Goal: Information Seeking & Learning: Learn about a topic

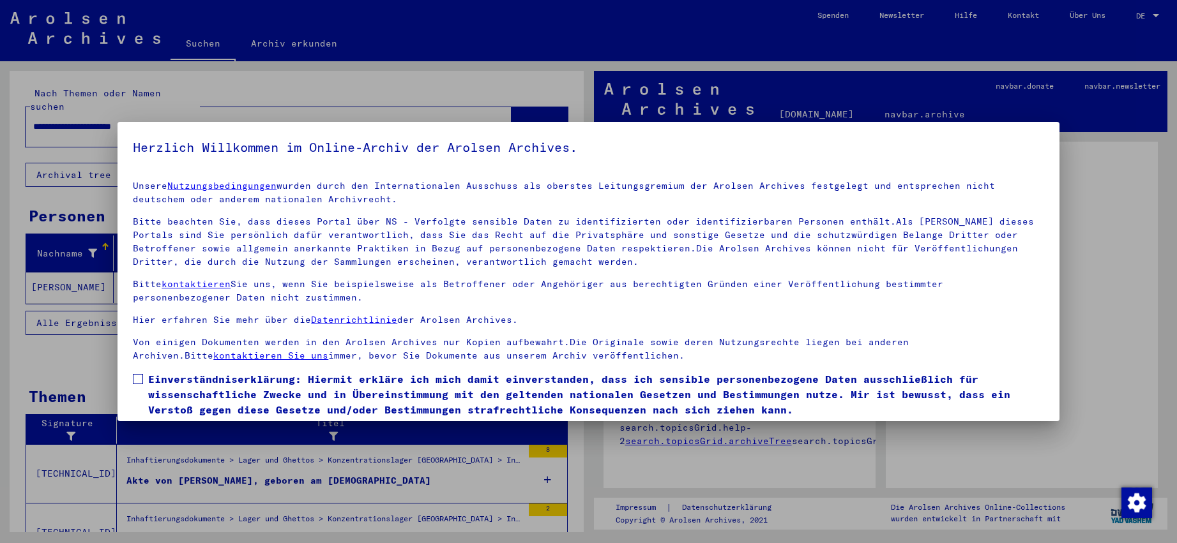
scroll to position [42, 0]
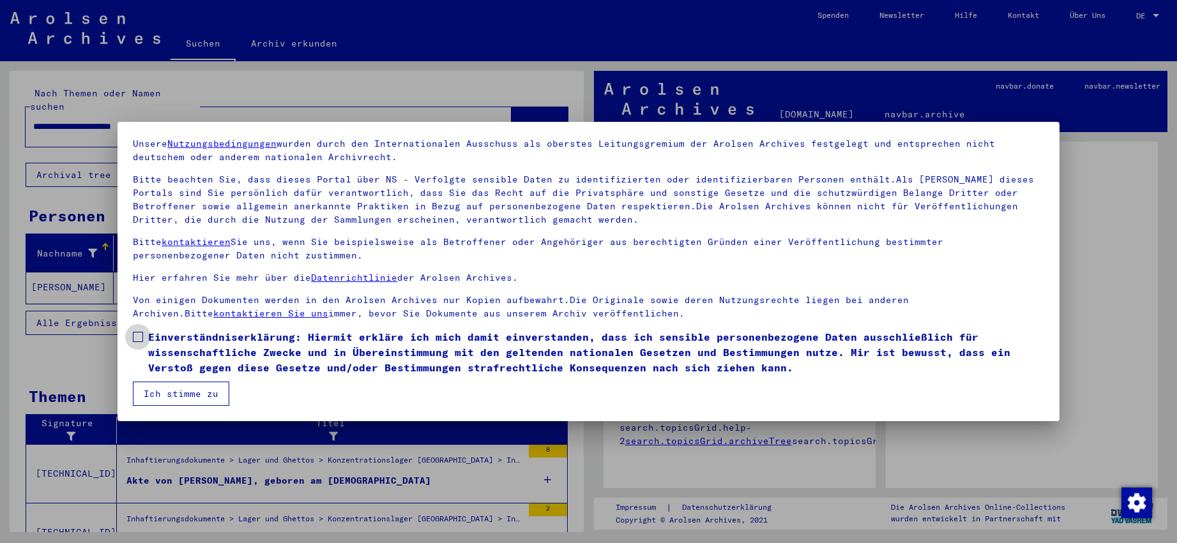
click at [137, 341] on span at bounding box center [138, 337] width 10 height 10
click at [167, 387] on button "Ich stimme zu" at bounding box center [181, 394] width 96 height 24
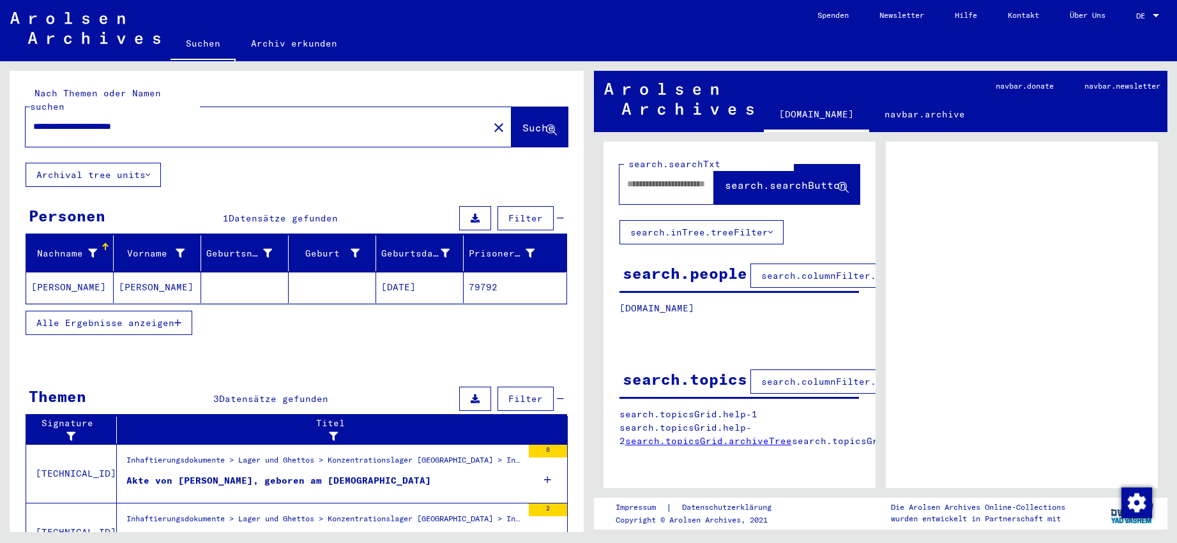
click at [80, 277] on mat-cell "[PERSON_NAME]" at bounding box center [69, 287] width 87 height 31
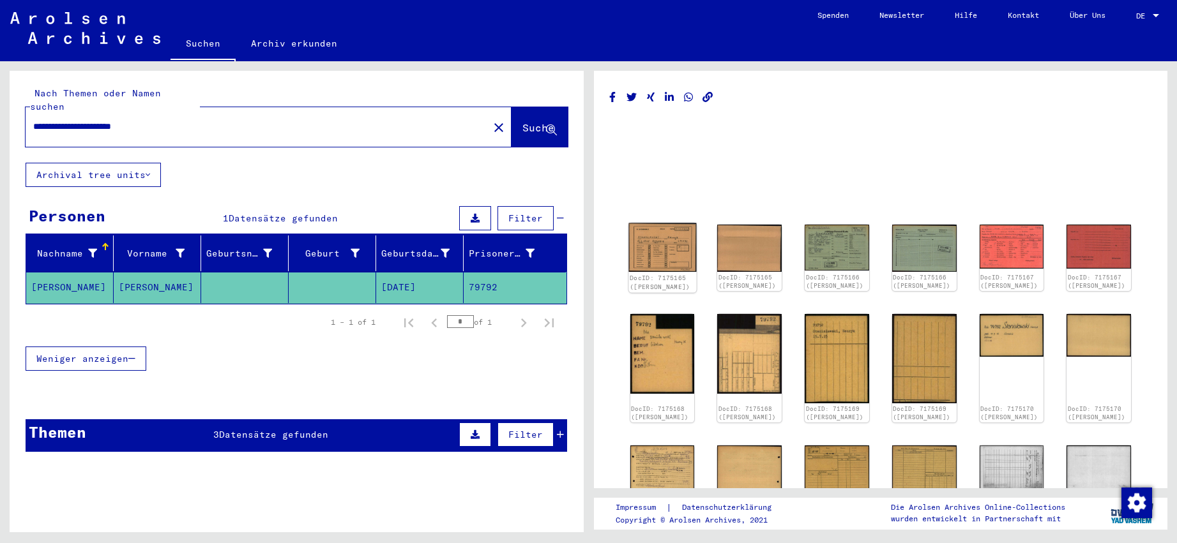
click at [423, 245] on img at bounding box center [662, 247] width 68 height 49
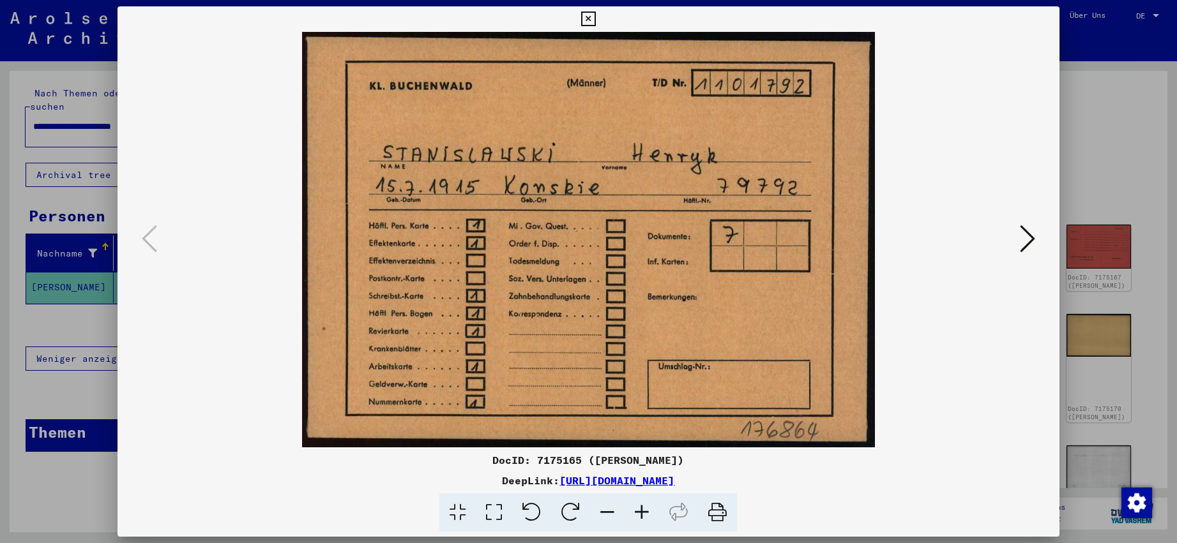
click at [423, 237] on icon at bounding box center [1027, 238] width 15 height 31
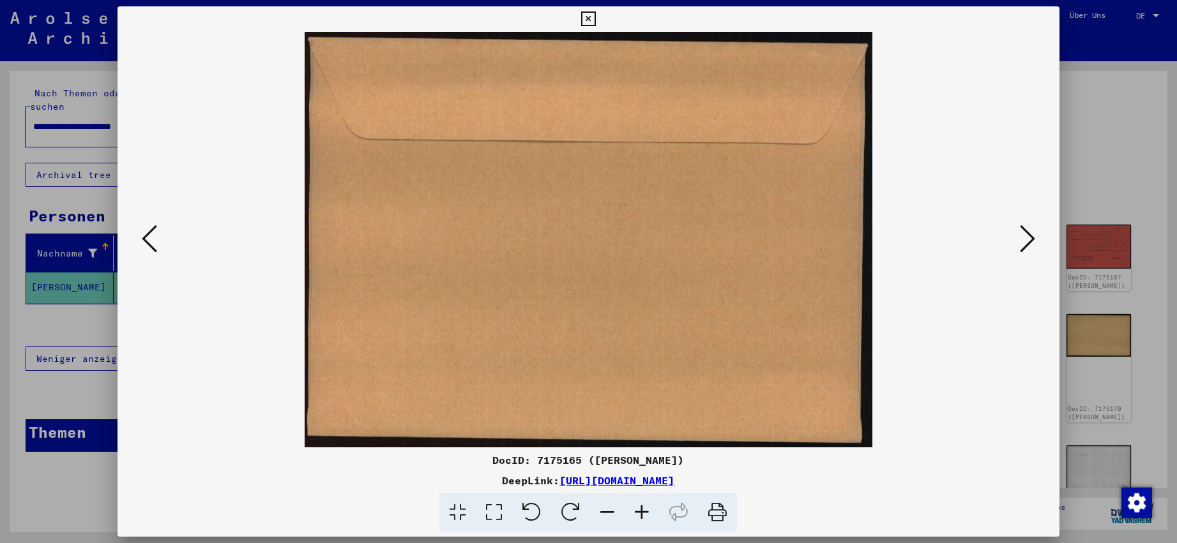
click at [423, 237] on icon at bounding box center [1027, 238] width 15 height 31
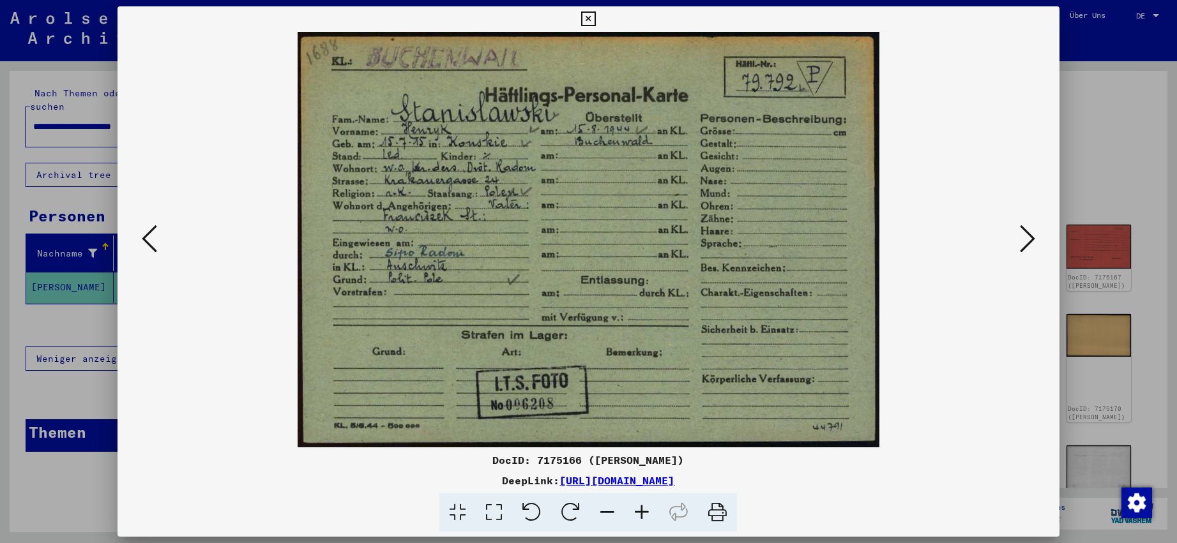
click at [423, 237] on icon at bounding box center [1027, 238] width 15 height 31
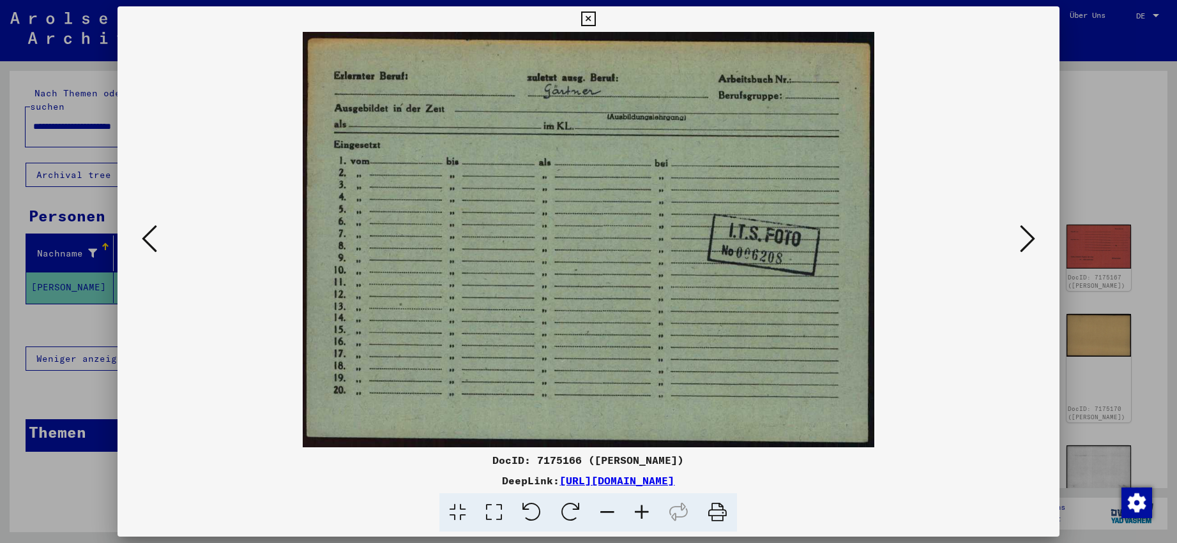
click at [423, 237] on icon at bounding box center [1027, 238] width 15 height 31
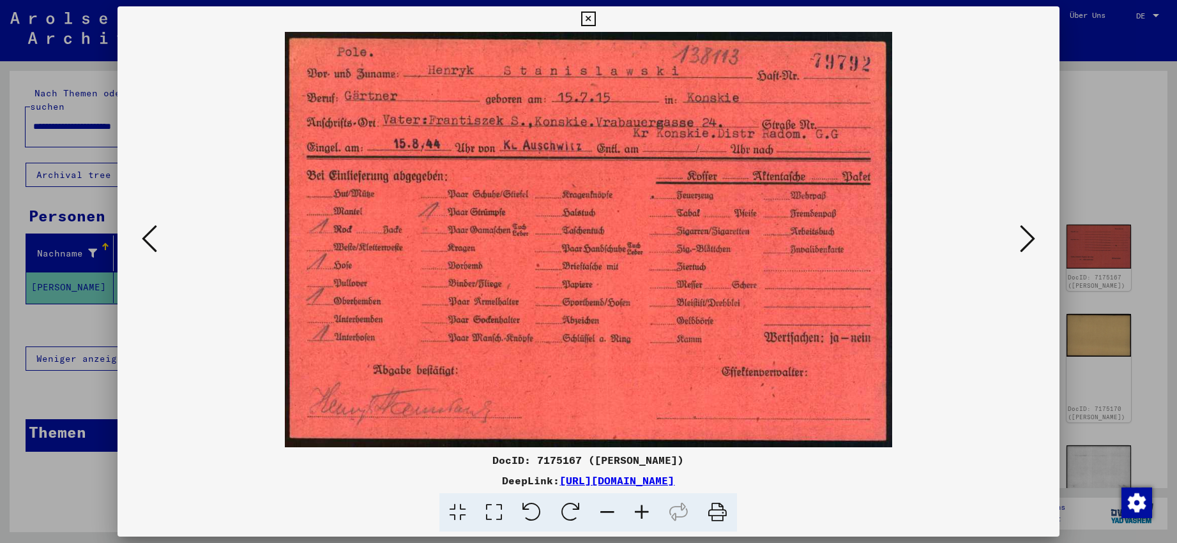
click at [423, 237] on icon at bounding box center [1027, 238] width 15 height 31
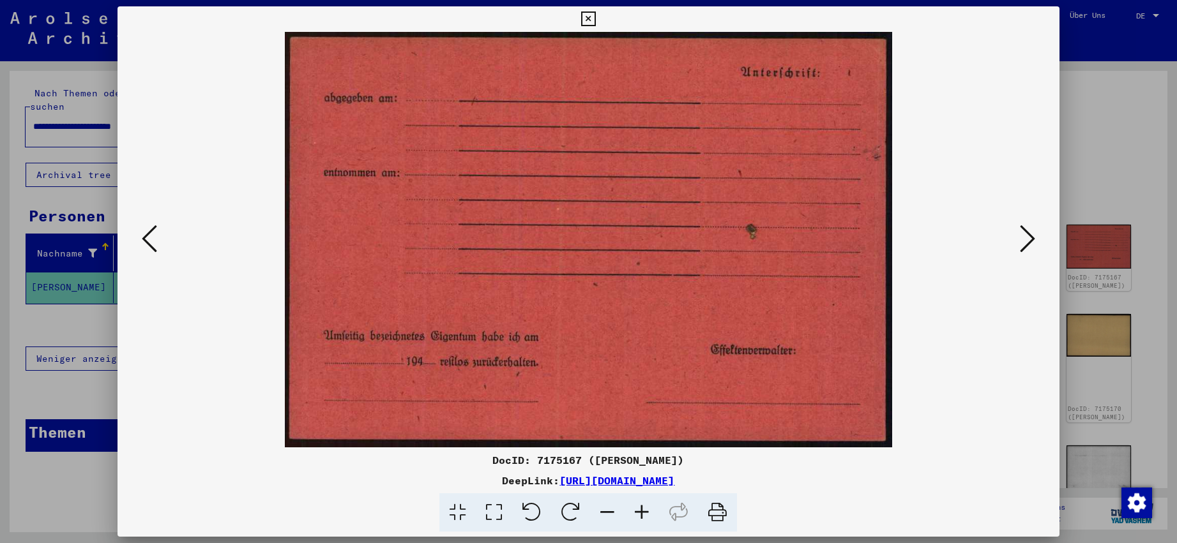
click at [423, 237] on icon at bounding box center [1027, 238] width 15 height 31
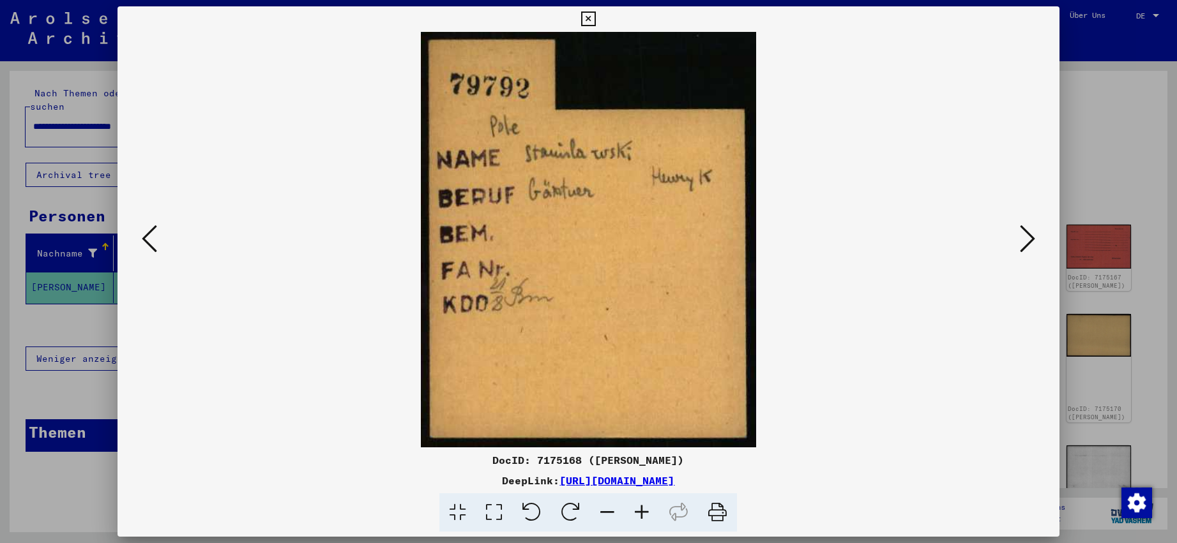
click at [148, 234] on icon at bounding box center [149, 238] width 15 height 31
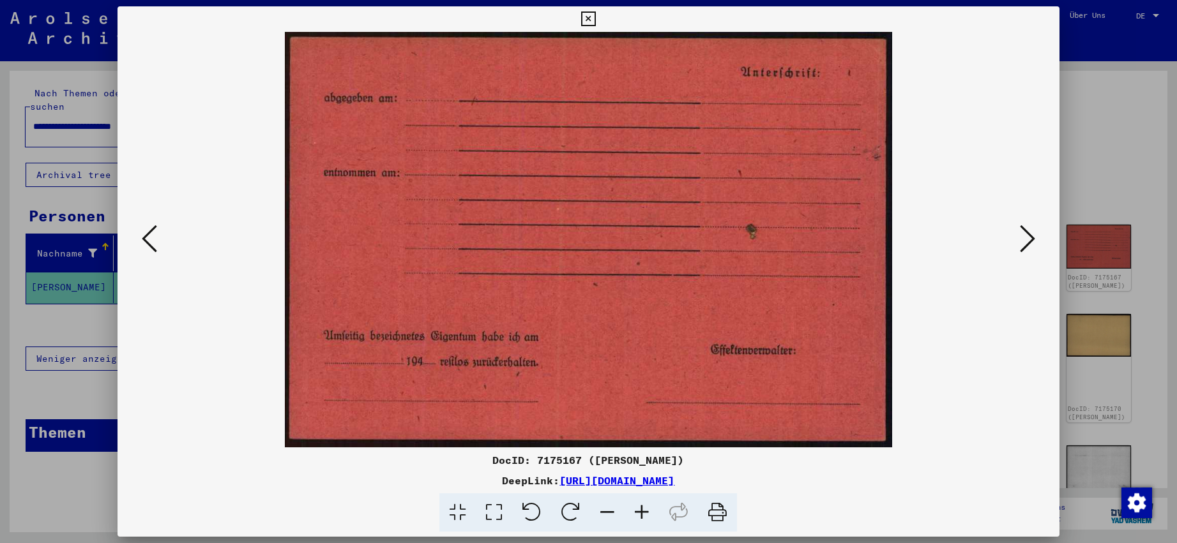
click at [148, 234] on icon at bounding box center [149, 238] width 15 height 31
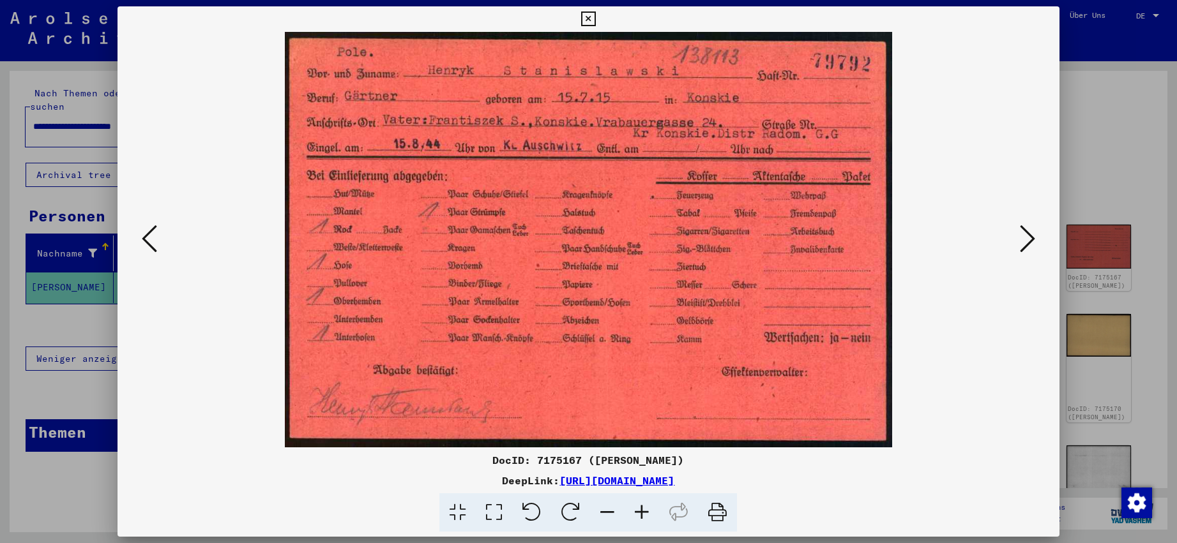
click at [148, 234] on icon at bounding box center [149, 238] width 15 height 31
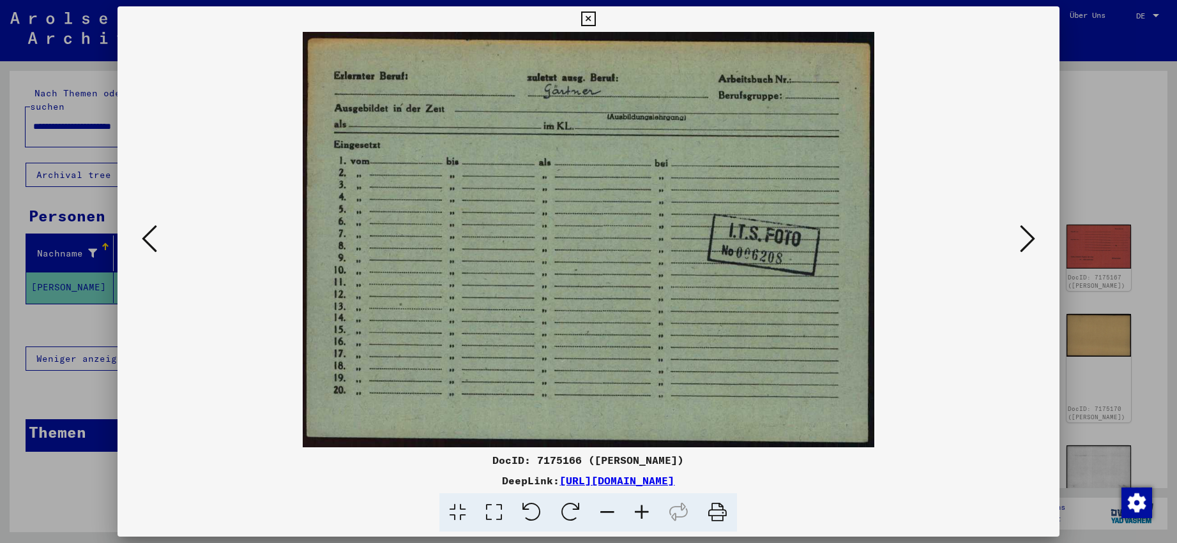
click at [148, 234] on icon at bounding box center [149, 238] width 15 height 31
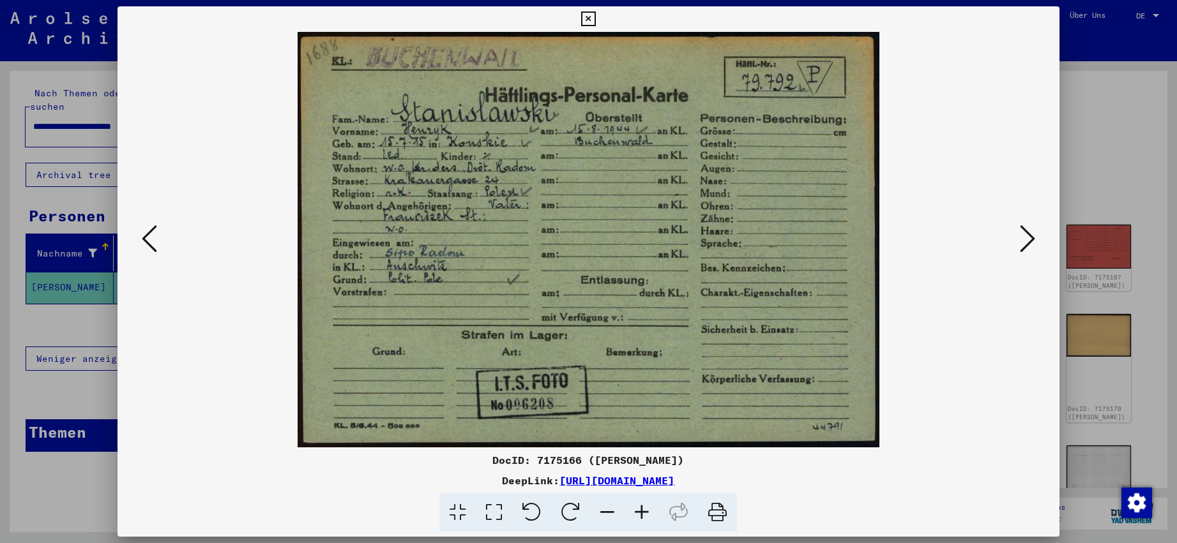
click at [423, 240] on icon at bounding box center [1027, 238] width 15 height 31
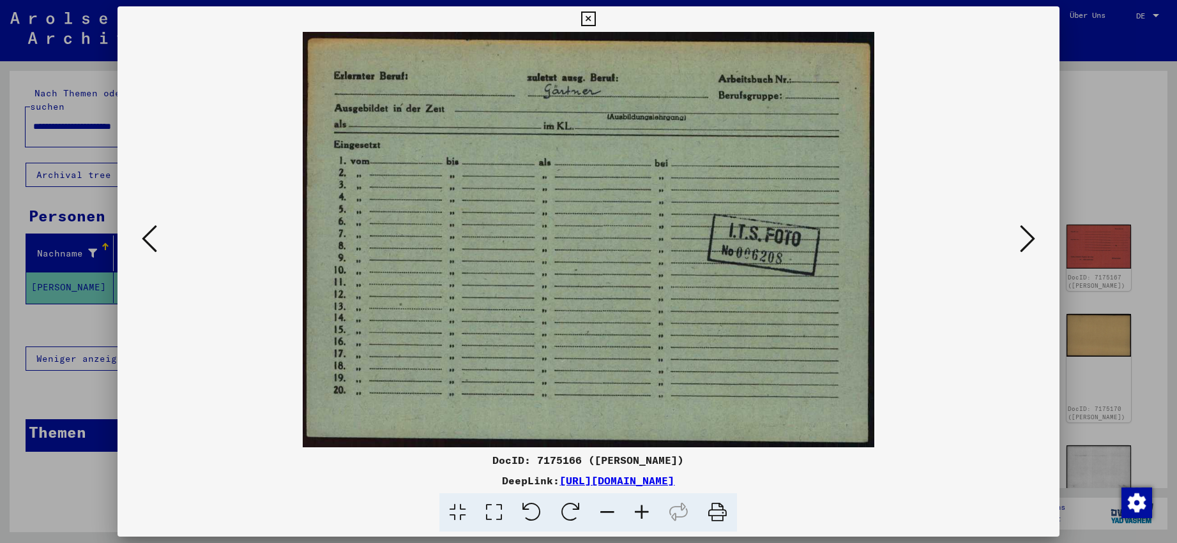
click at [423, 240] on icon at bounding box center [1027, 238] width 15 height 31
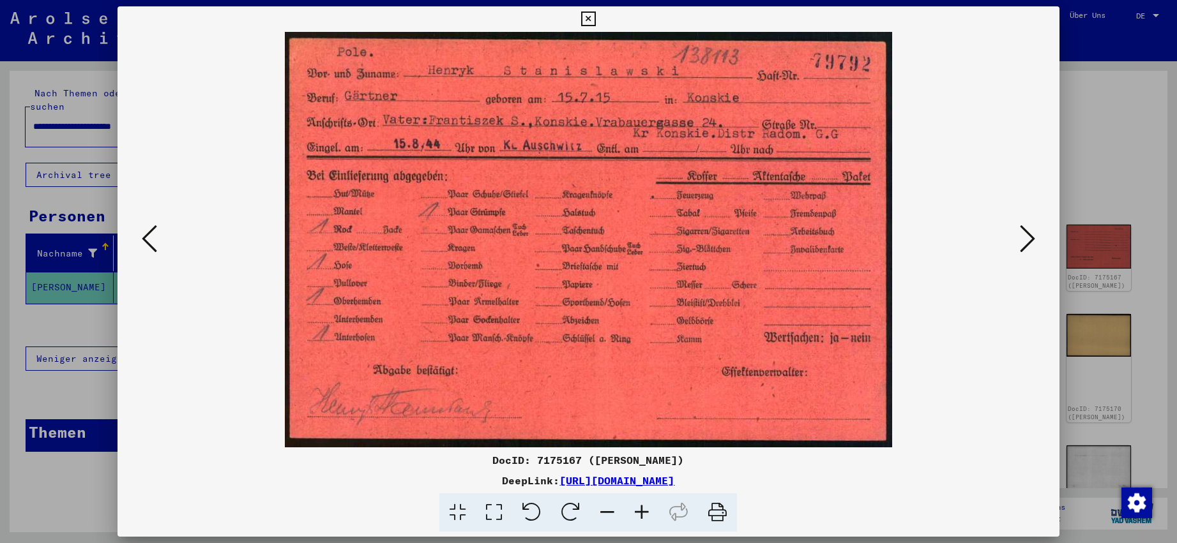
click at [423, 240] on icon at bounding box center [1027, 238] width 15 height 31
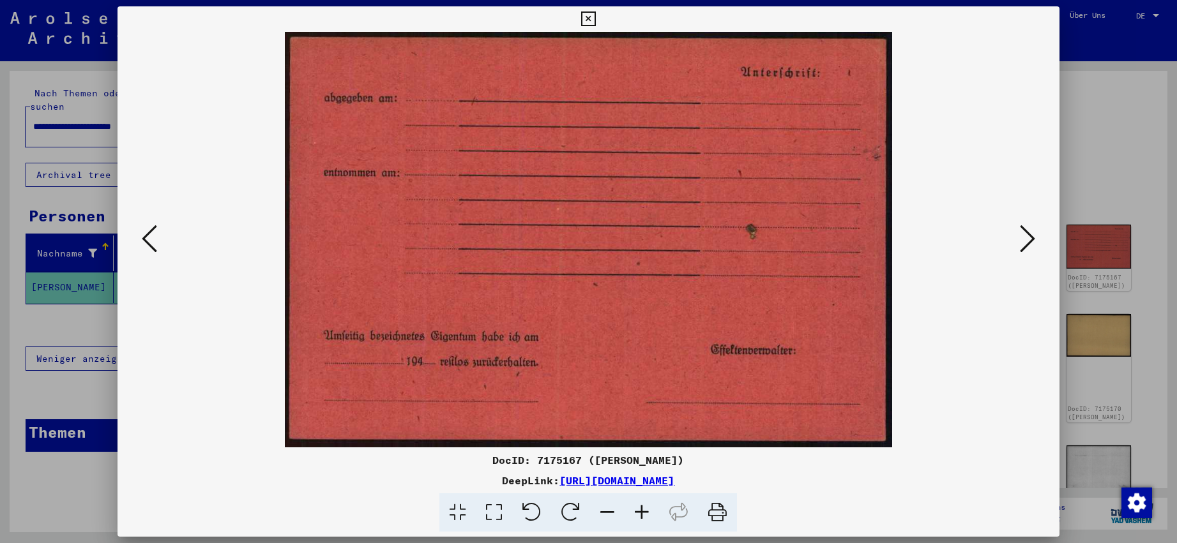
click at [423, 240] on icon at bounding box center [1027, 238] width 15 height 31
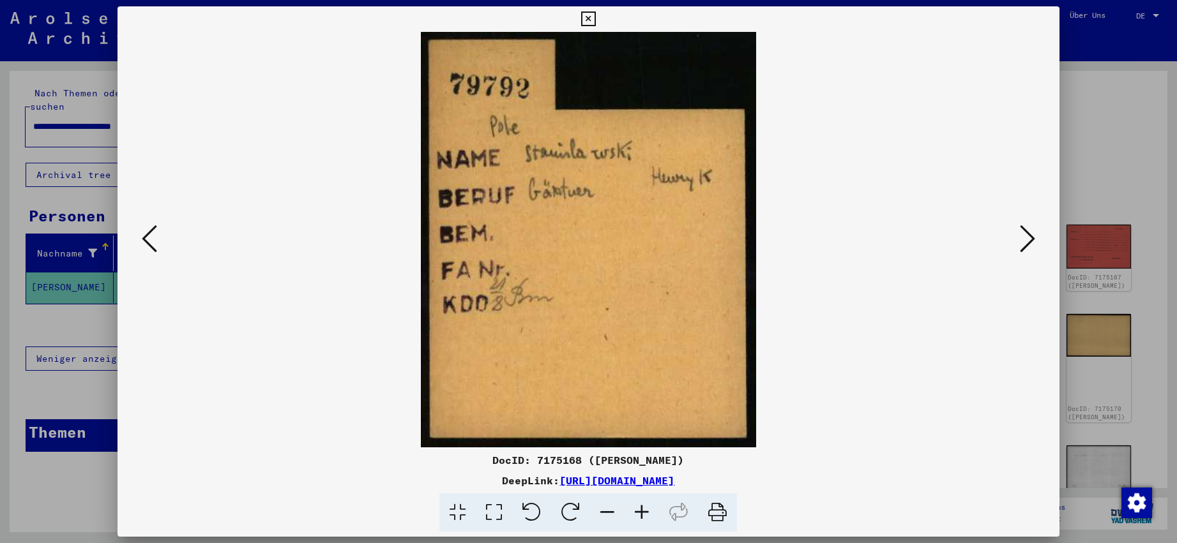
click at [423, 240] on icon at bounding box center [1027, 238] width 15 height 31
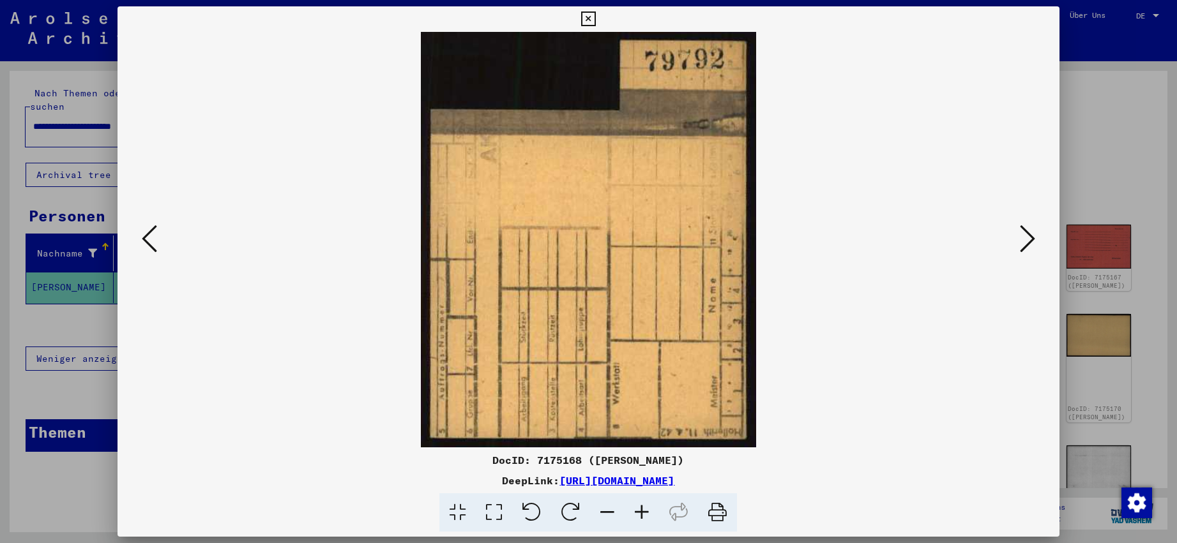
click at [423, 240] on icon at bounding box center [1027, 238] width 15 height 31
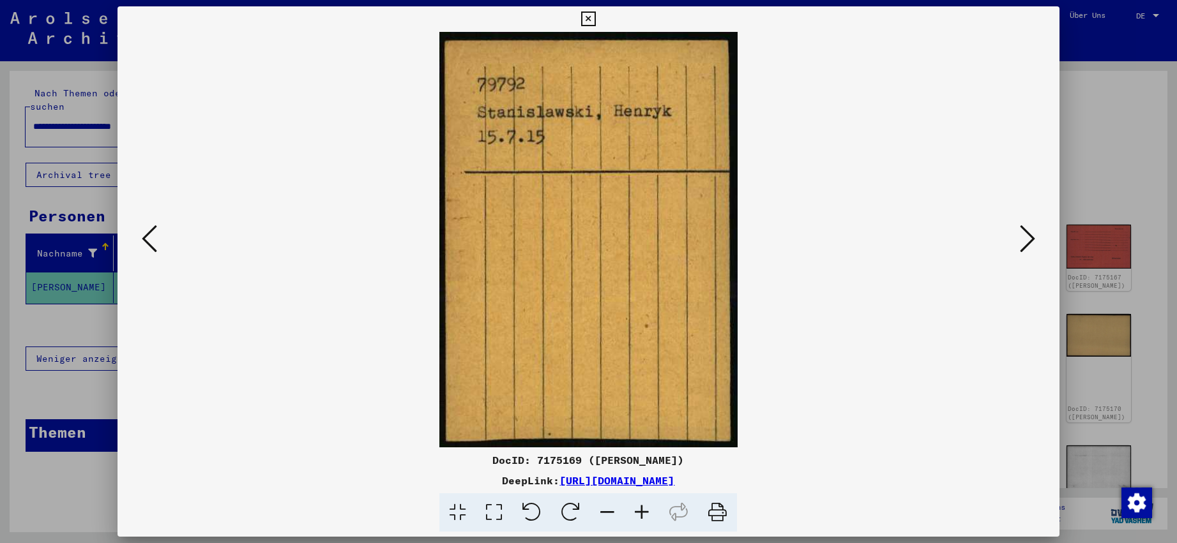
click at [423, 240] on icon at bounding box center [1027, 238] width 15 height 31
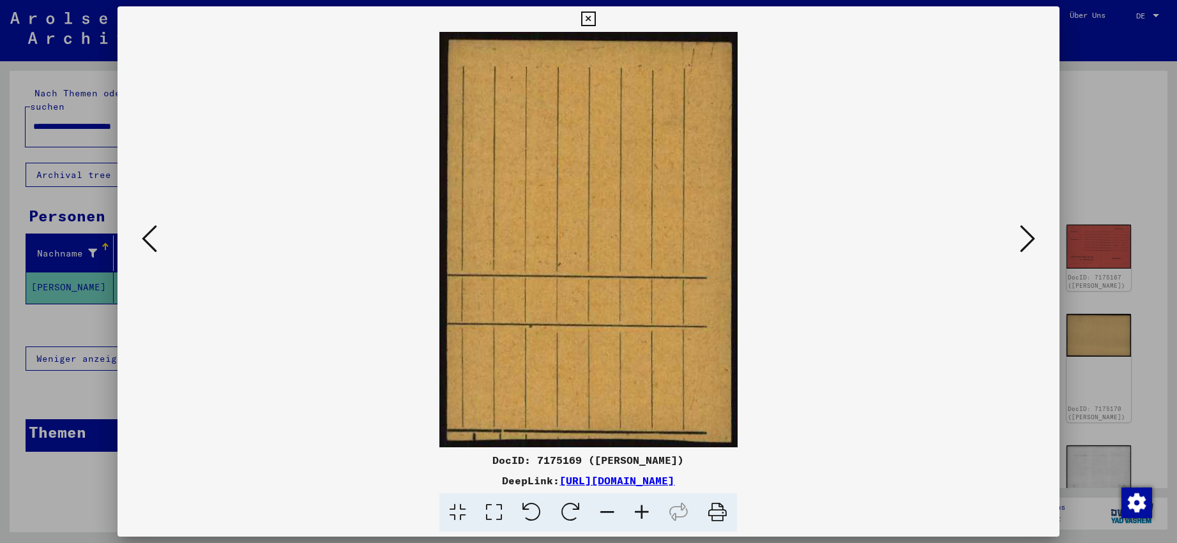
click at [423, 240] on icon at bounding box center [1027, 238] width 15 height 31
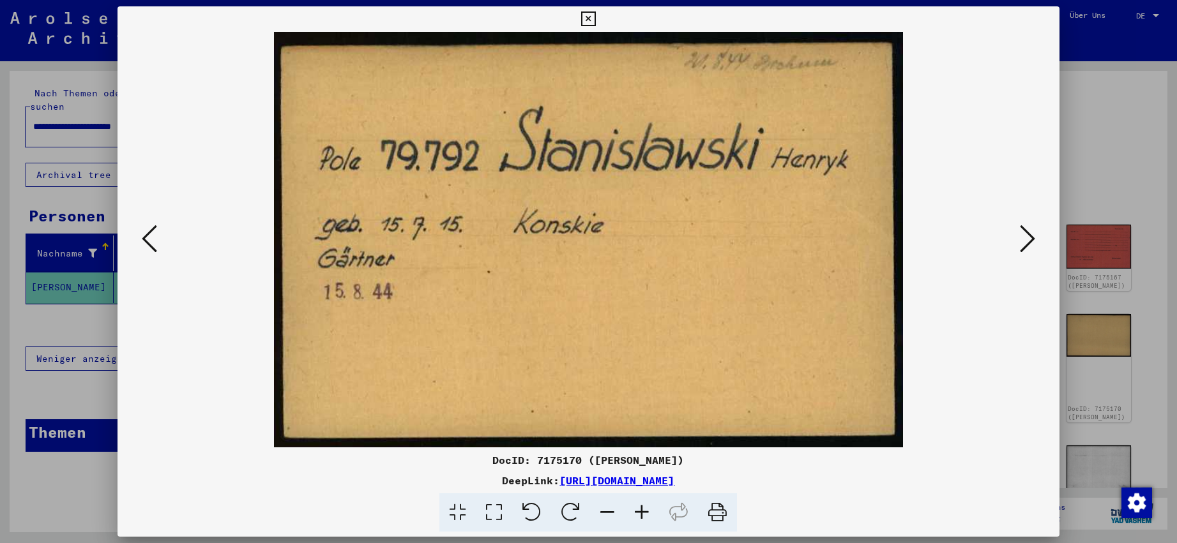
click at [423, 240] on icon at bounding box center [1027, 238] width 15 height 31
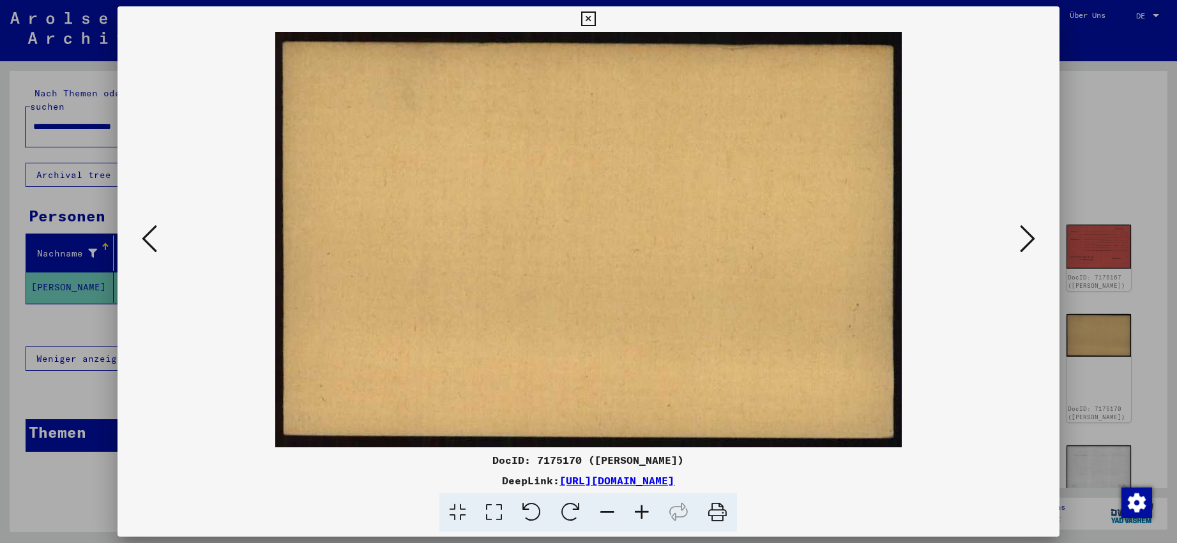
click at [423, 240] on icon at bounding box center [1027, 238] width 15 height 31
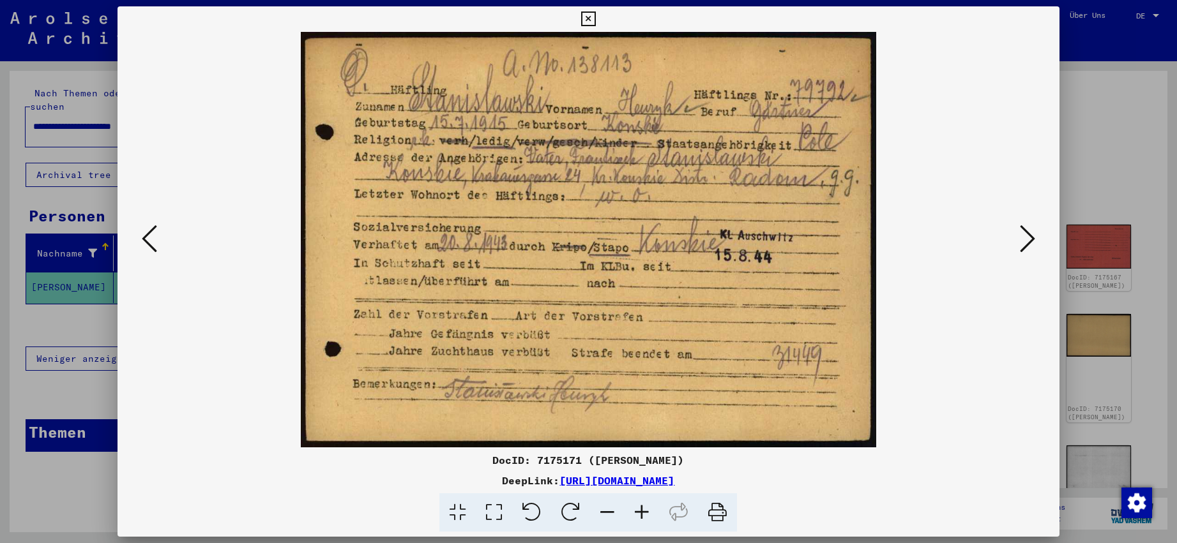
click at [423, 240] on icon at bounding box center [1027, 238] width 15 height 31
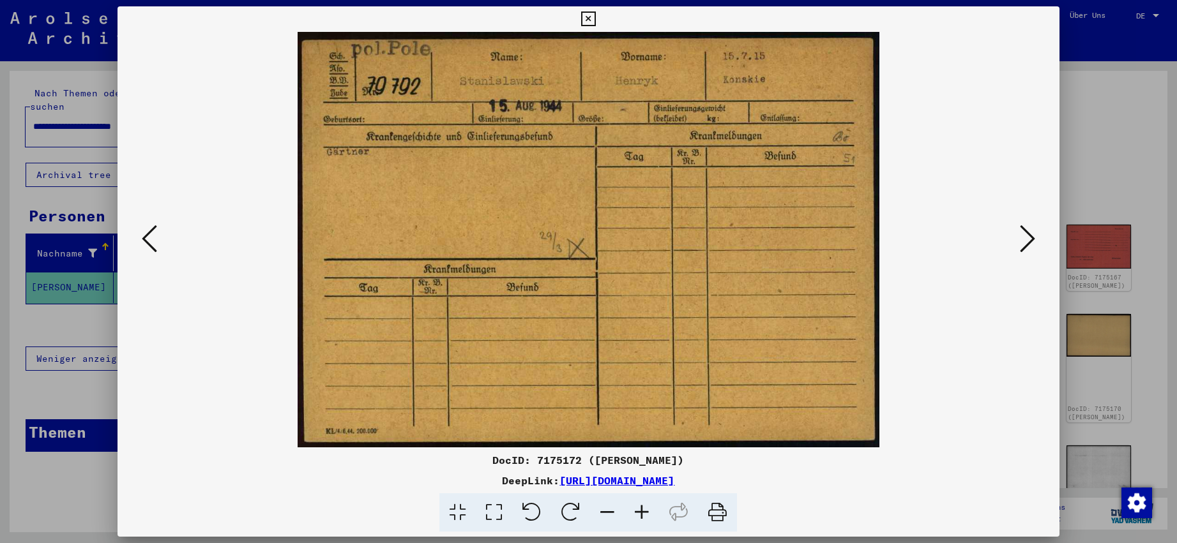
click at [423, 240] on icon at bounding box center [1027, 238] width 15 height 31
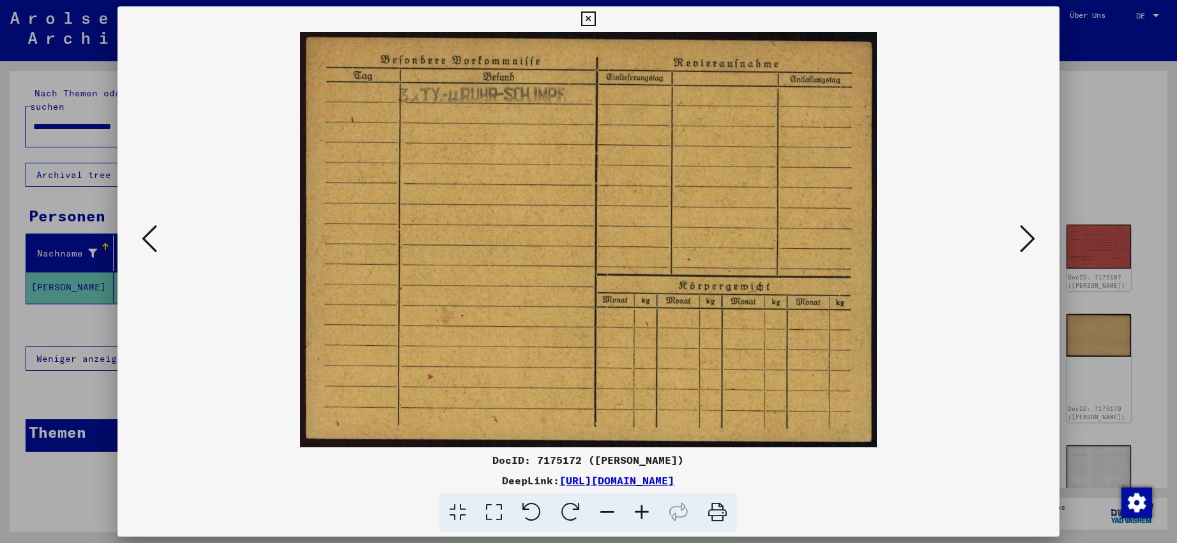
click at [423, 240] on icon at bounding box center [1027, 238] width 15 height 31
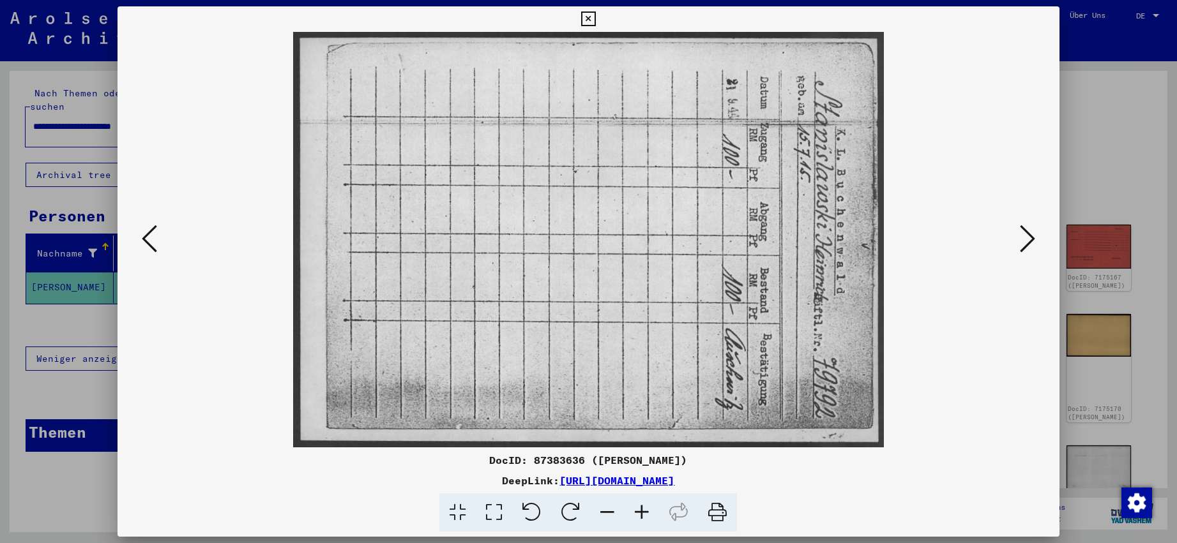
click at [423, 240] on icon at bounding box center [1027, 238] width 15 height 31
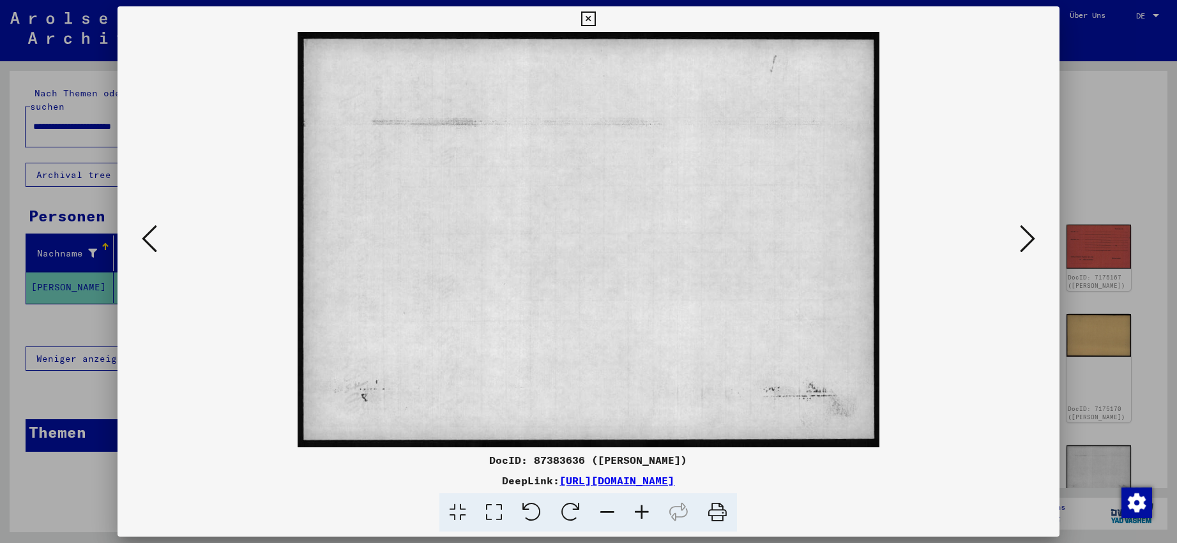
click at [423, 240] on icon at bounding box center [1027, 238] width 15 height 31
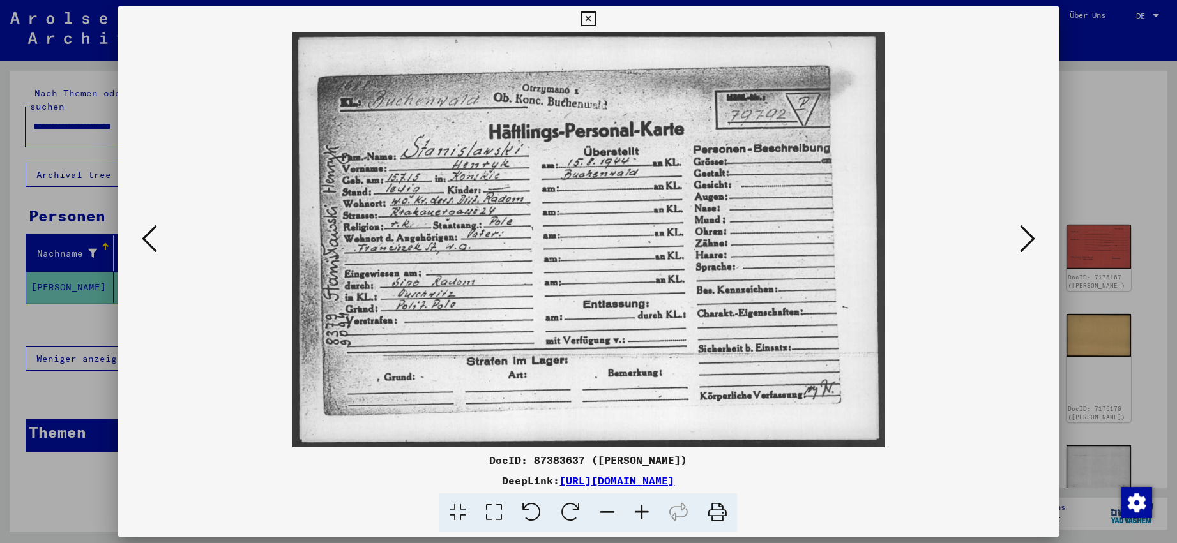
click at [423, 240] on icon at bounding box center [1027, 238] width 15 height 31
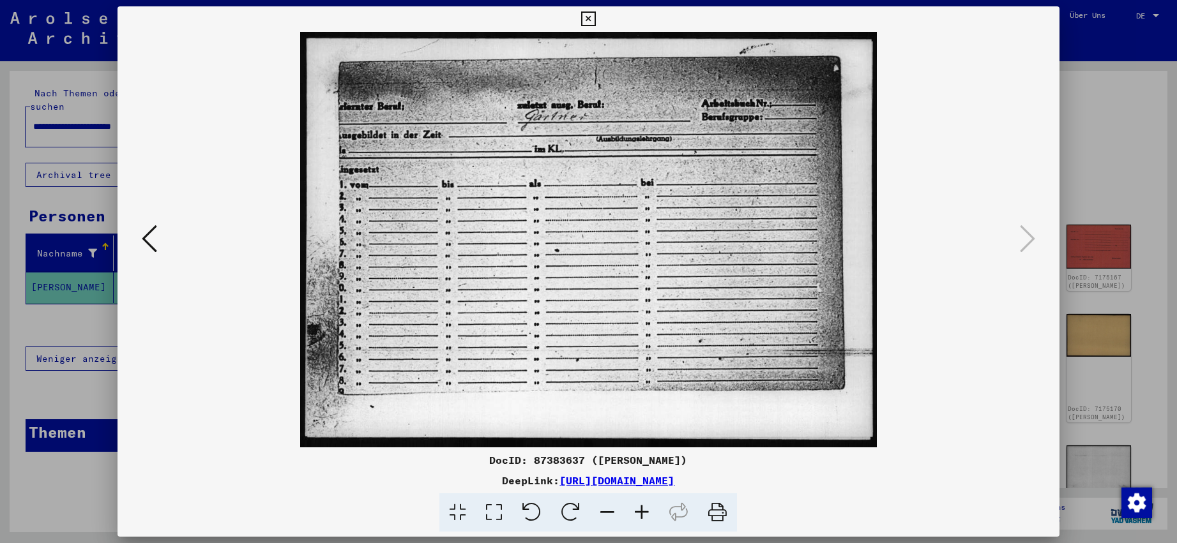
click at [423, 24] on icon at bounding box center [588, 18] width 15 height 15
